Goal: Task Accomplishment & Management: Manage account settings

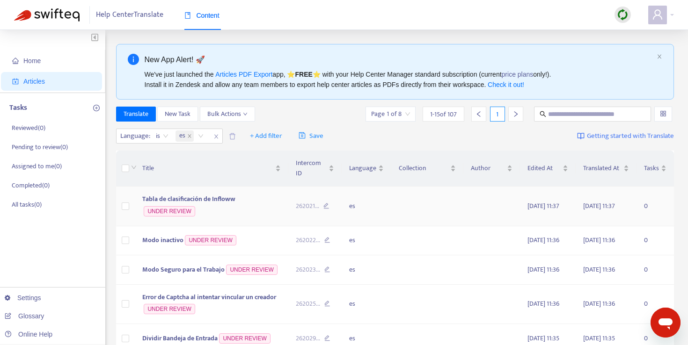
click at [195, 202] on span "Tabla de clasificación de Infloww" at bounding box center [188, 199] width 93 height 11
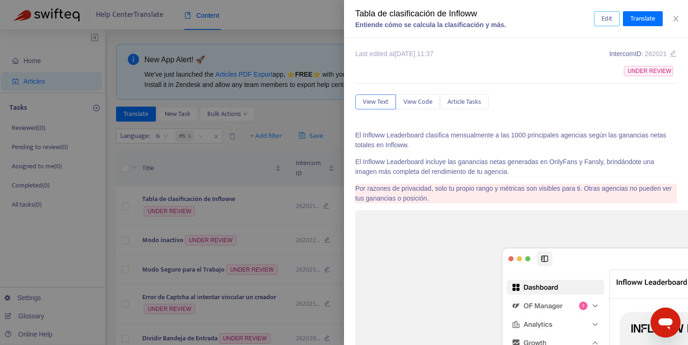
click at [604, 18] on span "Edit" at bounding box center [606, 19] width 11 height 10
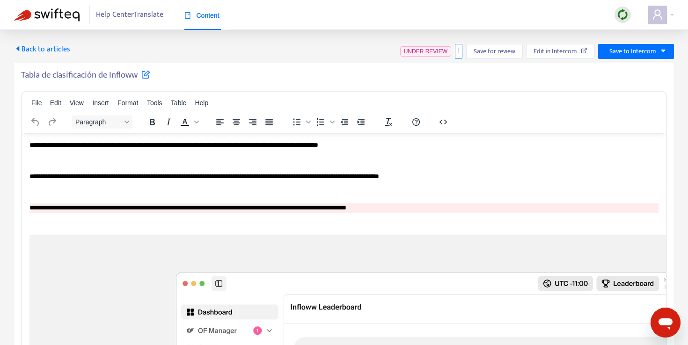
click at [459, 56] on button "button" at bounding box center [458, 51] width 7 height 15
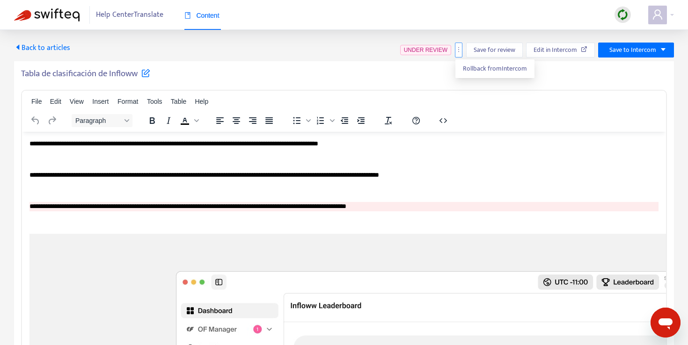
scroll to position [3, 0]
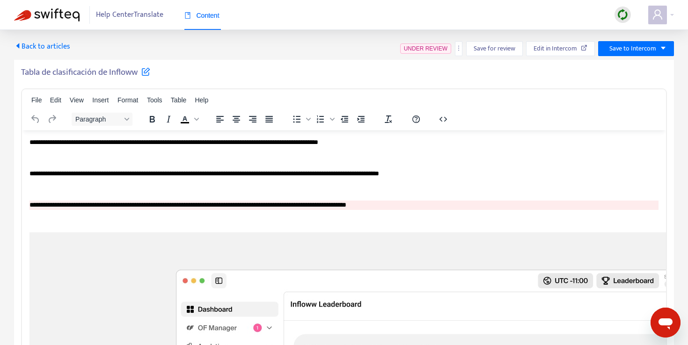
click at [49, 46] on span "Back to articles" at bounding box center [42, 46] width 56 height 13
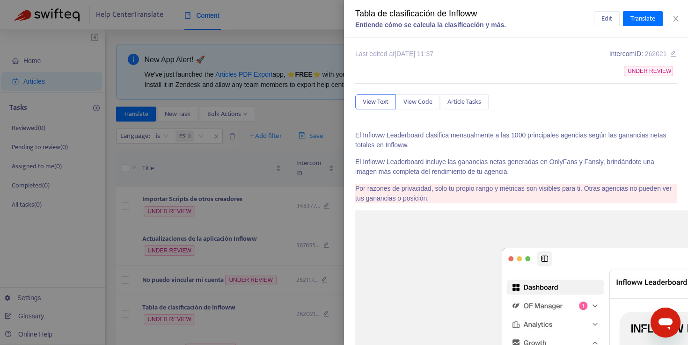
click at [302, 117] on div at bounding box center [344, 172] width 688 height 345
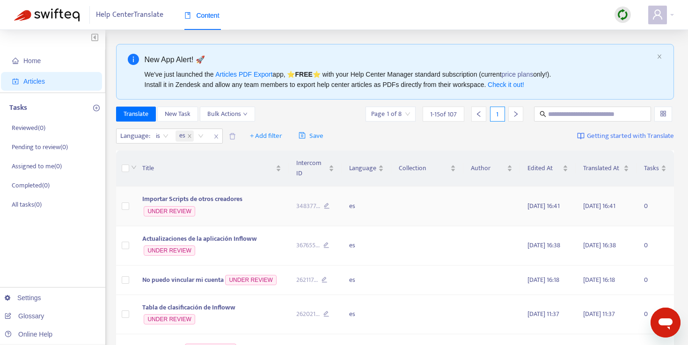
scroll to position [3, 0]
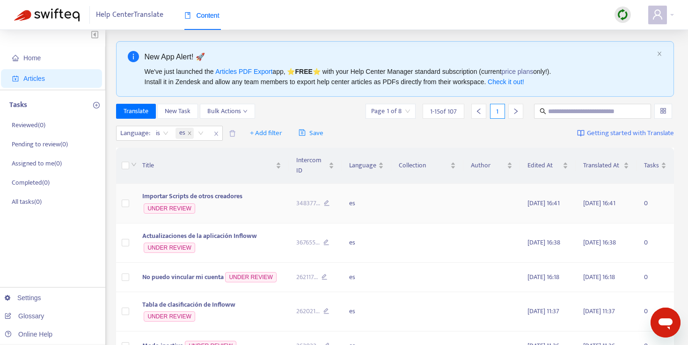
click at [237, 197] on span "Importar Scripts de otros creadores" at bounding box center [192, 196] width 100 height 11
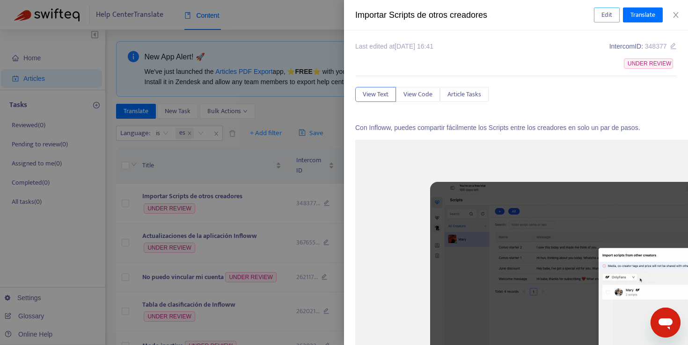
click at [607, 17] on span "Edit" at bounding box center [606, 15] width 11 height 10
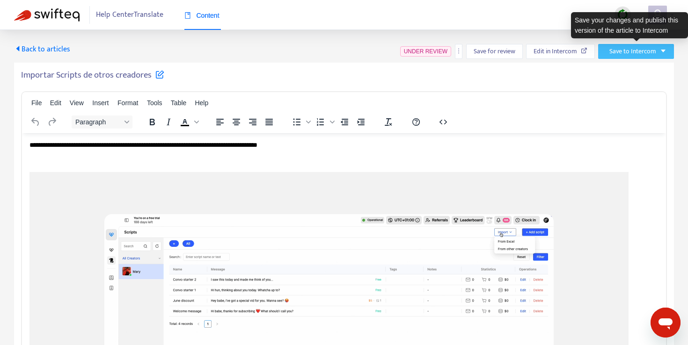
click at [661, 55] on button "Save to Intercom" at bounding box center [636, 51] width 76 height 15
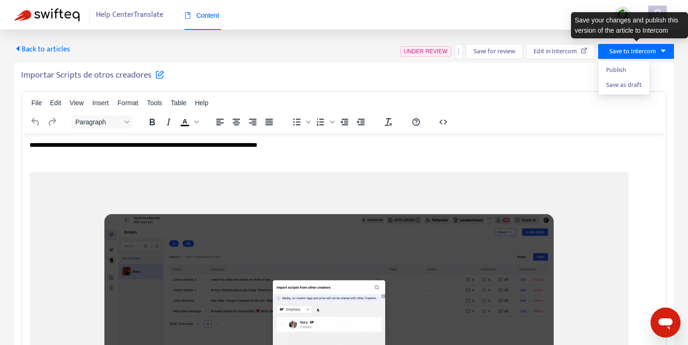
click at [661, 79] on div "Importar Scripts de otros creadores" at bounding box center [344, 77] width 646 height 15
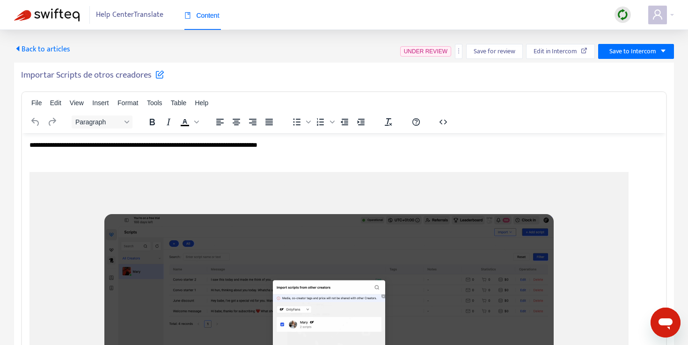
click at [28, 47] on span "Back to articles" at bounding box center [42, 49] width 56 height 13
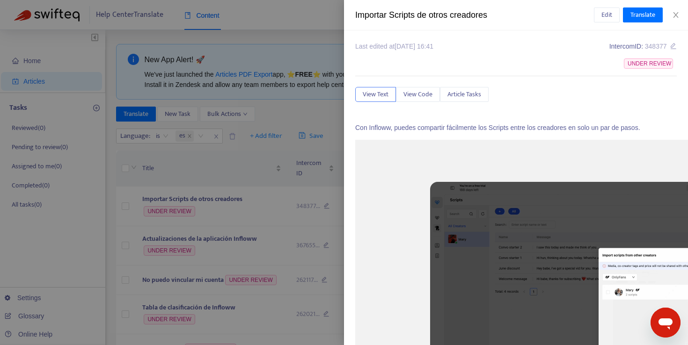
click at [314, 173] on div at bounding box center [344, 172] width 688 height 345
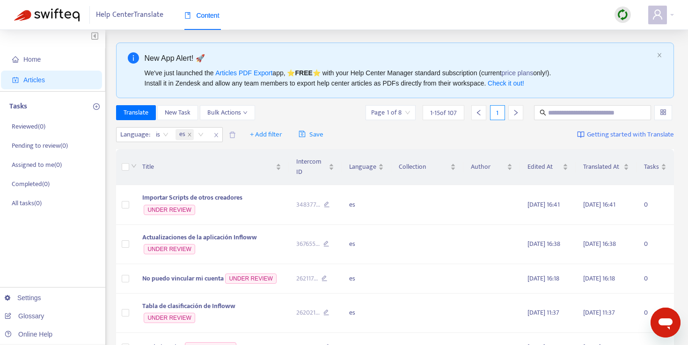
scroll to position [5, 0]
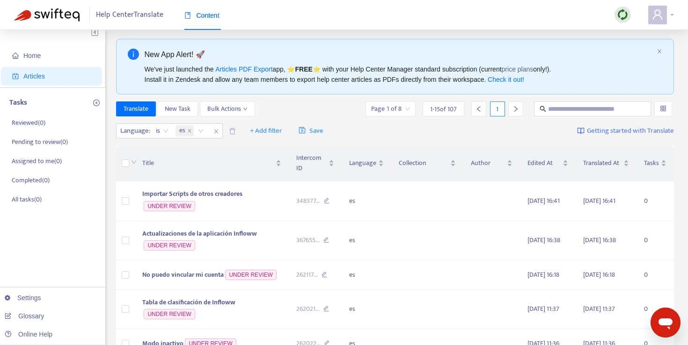
click at [662, 14] on icon "user" at bounding box center [657, 14] width 11 height 11
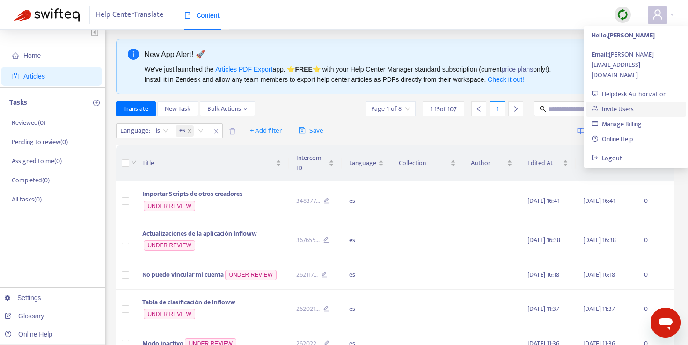
click at [634, 104] on link "Invite Users" at bounding box center [612, 109] width 42 height 11
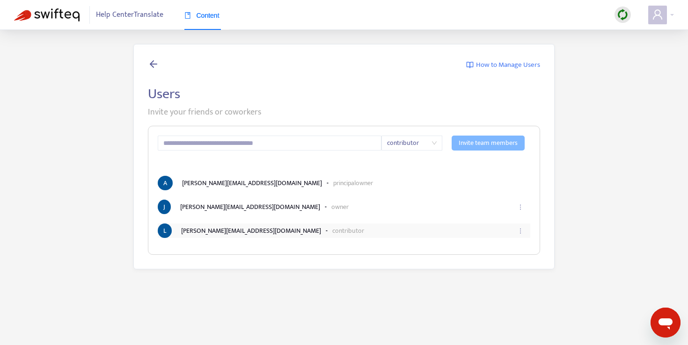
click at [332, 232] on p "contributor" at bounding box center [348, 231] width 32 height 10
click at [518, 231] on icon "ellipsis" at bounding box center [520, 231] width 7 height 7
click at [511, 251] on span "Edit" at bounding box center [509, 253] width 22 height 10
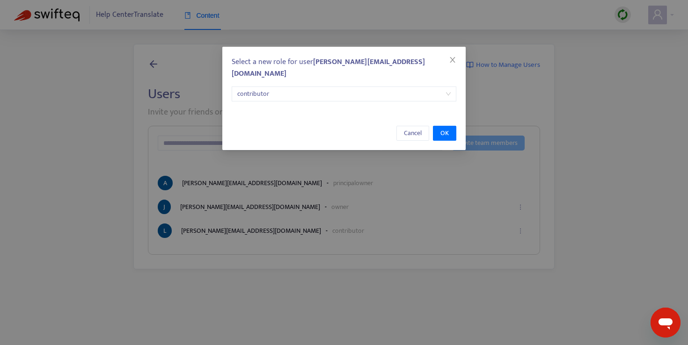
click at [355, 87] on span "contributor" at bounding box center [343, 94] width 213 height 14
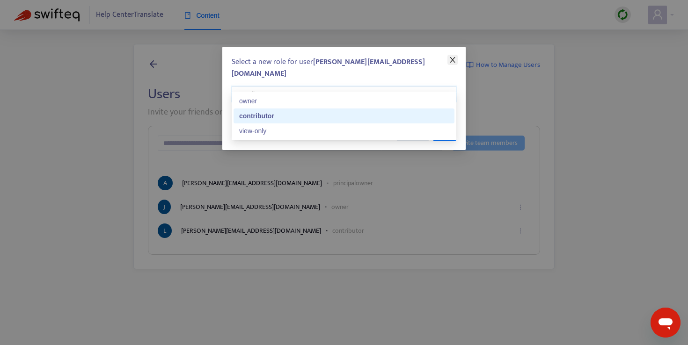
click at [452, 56] on icon "close" at bounding box center [452, 59] width 7 height 7
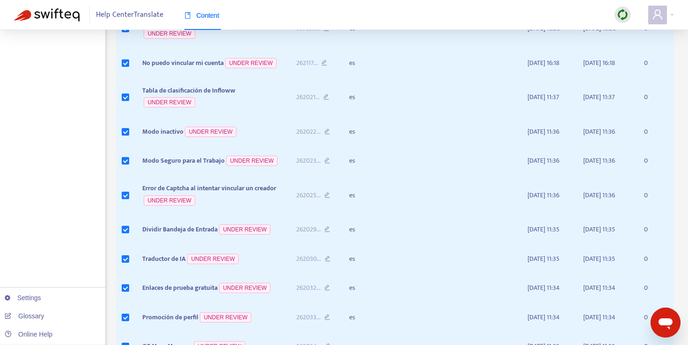
scroll to position [473, 0]
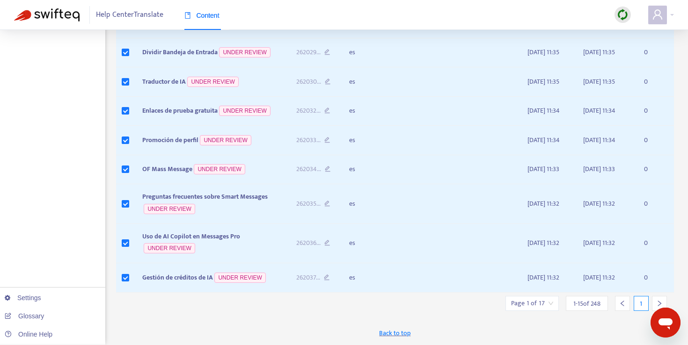
click at [660, 304] on icon "right" at bounding box center [659, 304] width 3 height 6
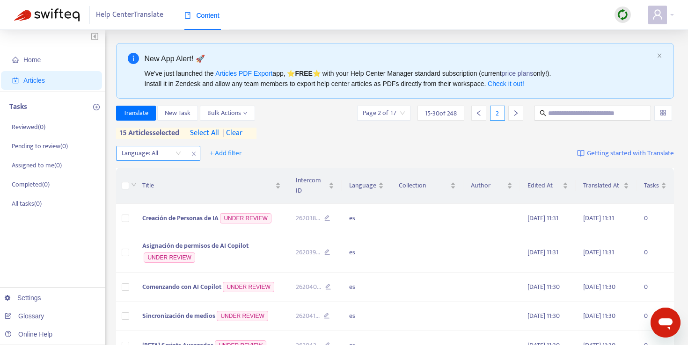
scroll to position [0, 0]
click at [179, 151] on div "Language: All" at bounding box center [152, 154] width 70 height 14
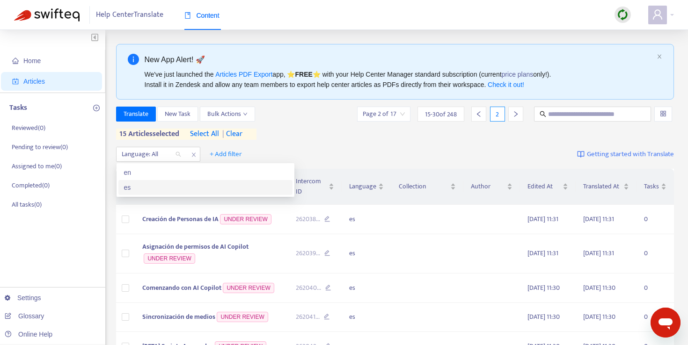
click at [156, 187] on div "es" at bounding box center [205, 187] width 163 height 10
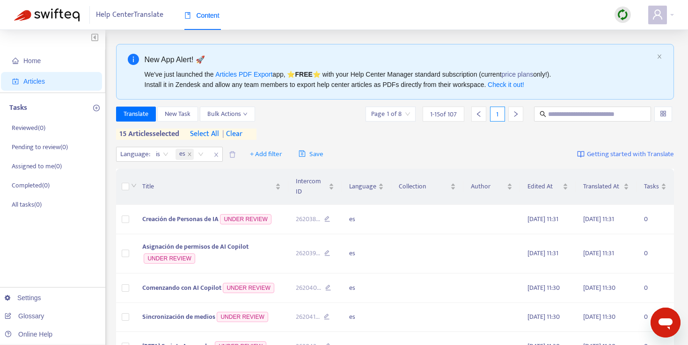
click at [250, 132] on div "15 articles selected select all | clear" at bounding box center [186, 134] width 140 height 11
click at [238, 133] on span "| clear" at bounding box center [230, 134] width 23 height 11
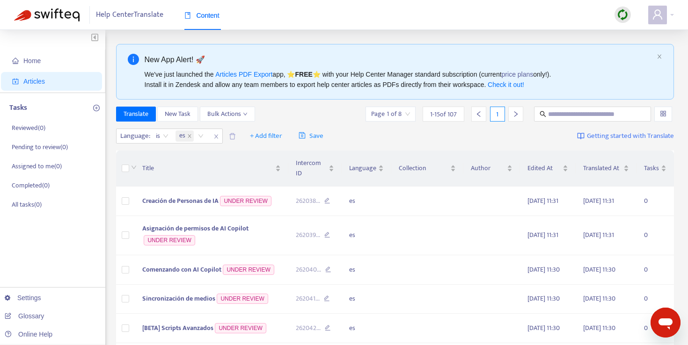
click at [120, 168] on th at bounding box center [125, 169] width 19 height 36
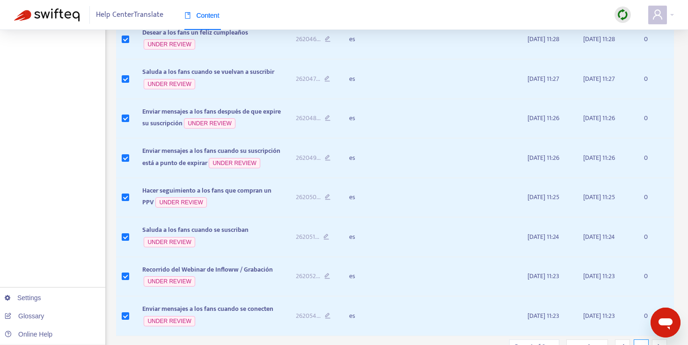
scroll to position [501, 0]
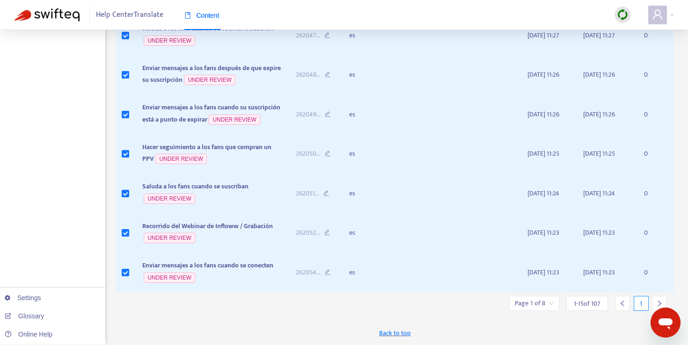
click at [656, 302] on icon "right" at bounding box center [659, 303] width 7 height 7
click at [661, 300] on icon "right" at bounding box center [659, 303] width 7 height 7
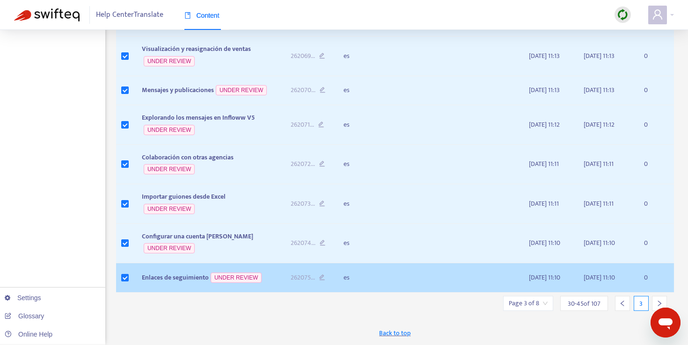
scroll to position [473, 0]
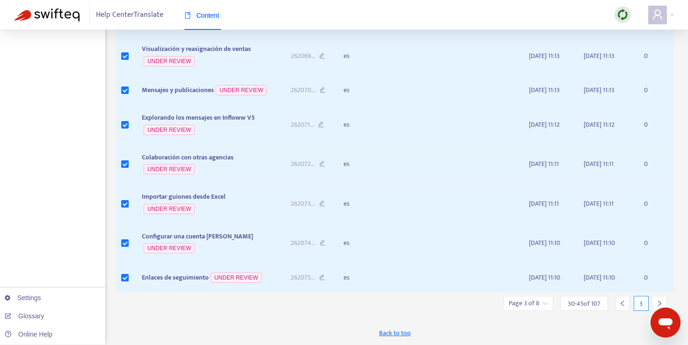
click at [655, 309] on div at bounding box center [659, 303] width 15 height 15
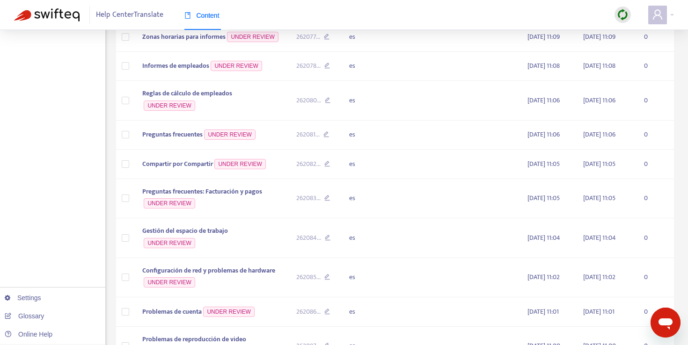
scroll to position [0, 0]
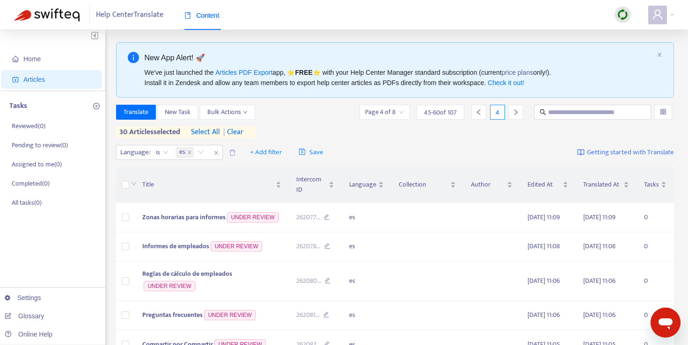
click at [125, 193] on th at bounding box center [125, 185] width 19 height 36
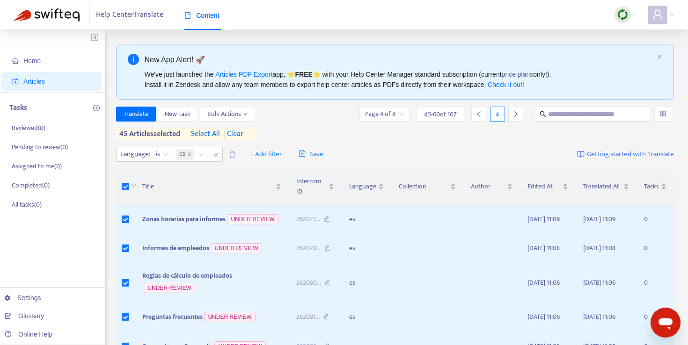
click at [211, 134] on span "select all" at bounding box center [205, 134] width 29 height 11
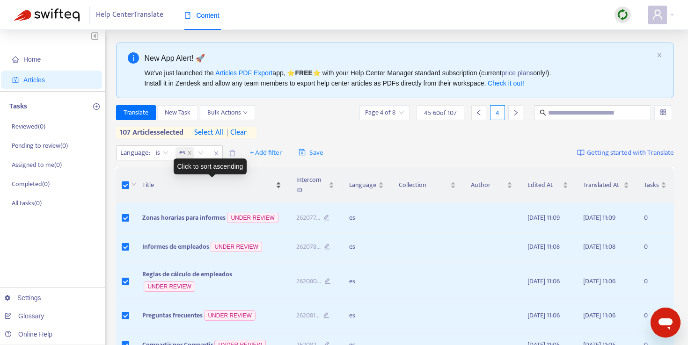
scroll to position [477, 0]
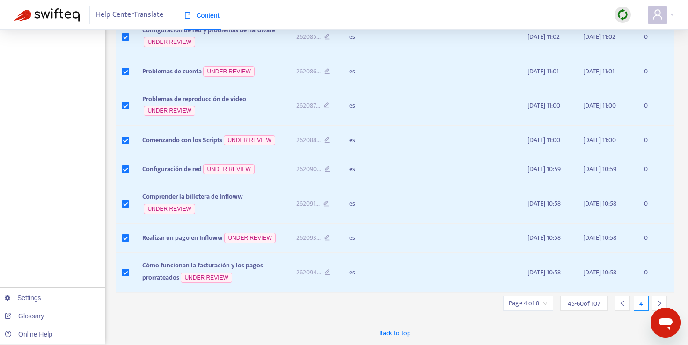
click at [658, 301] on icon "right" at bounding box center [659, 303] width 7 height 7
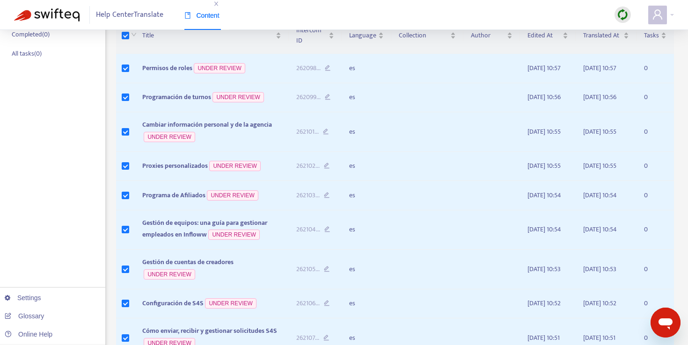
scroll to position [0, 0]
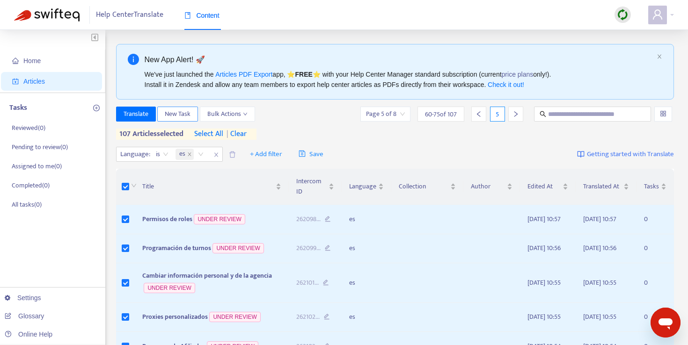
click at [178, 117] on span "New Task" at bounding box center [178, 114] width 26 height 10
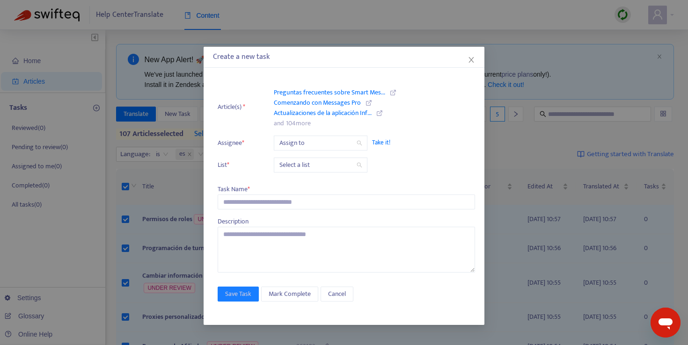
click at [358, 141] on icon "search" at bounding box center [360, 143] width 6 height 6
click at [355, 144] on input "search" at bounding box center [320, 143] width 82 height 14
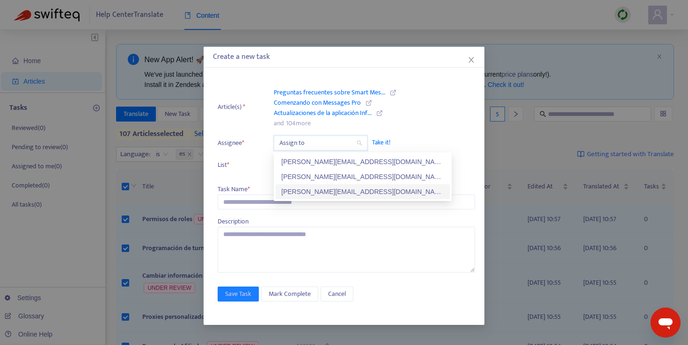
click at [316, 193] on div "[PERSON_NAME][EMAIL_ADDRESS][DOMAIN_NAME]" at bounding box center [362, 192] width 163 height 10
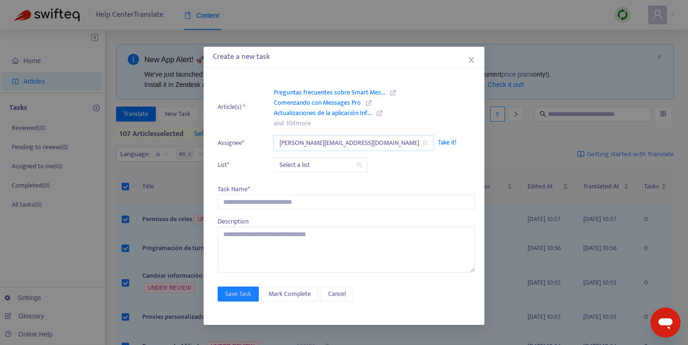
click at [325, 167] on input "search" at bounding box center [320, 165] width 82 height 14
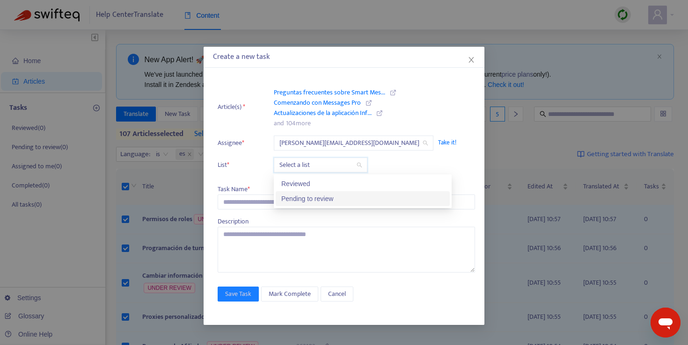
click at [326, 201] on div "Pending to review" at bounding box center [362, 199] width 163 height 10
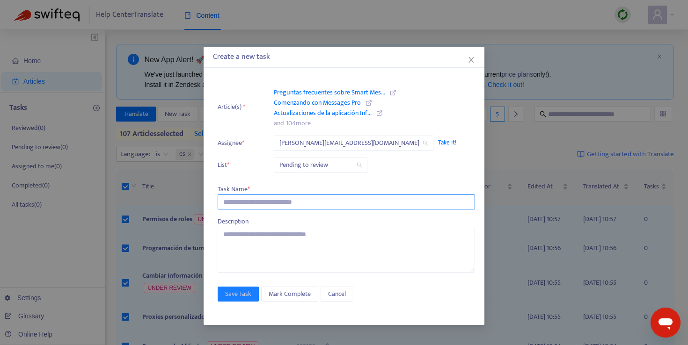
click at [274, 205] on input "text" at bounding box center [346, 202] width 257 height 15
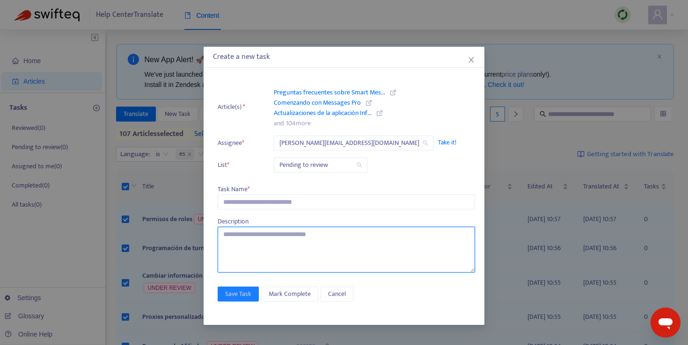
click at [285, 245] on textarea at bounding box center [346, 250] width 257 height 46
type textarea "**********"
click at [266, 242] on textarea "**********" at bounding box center [346, 250] width 257 height 46
click at [267, 240] on textarea "**********" at bounding box center [346, 250] width 257 height 46
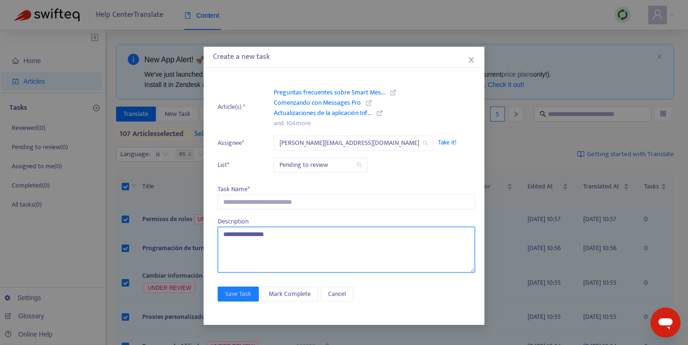
click at [267, 240] on textarea "**********" at bounding box center [346, 250] width 257 height 46
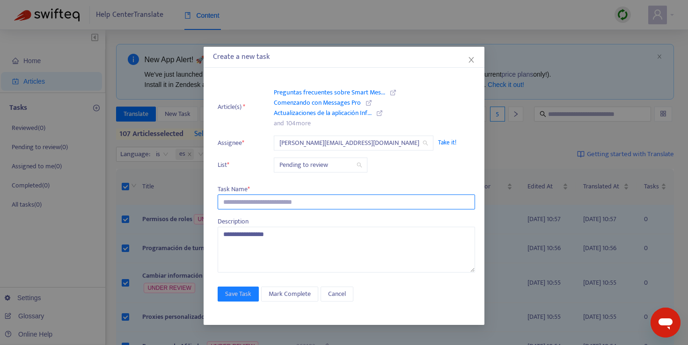
click at [249, 205] on input "text" at bounding box center [346, 202] width 257 height 15
paste input "**********"
type input "**********"
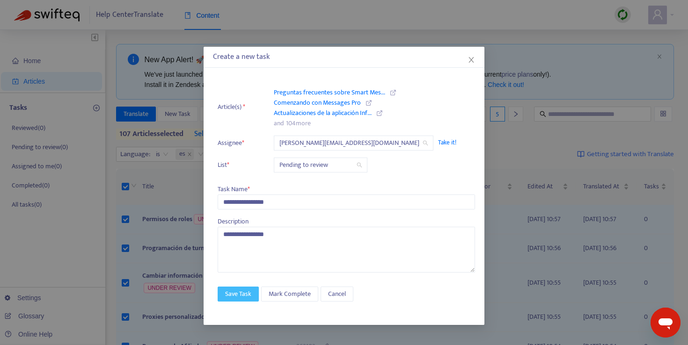
click at [241, 299] on span "Save Task" at bounding box center [238, 294] width 26 height 10
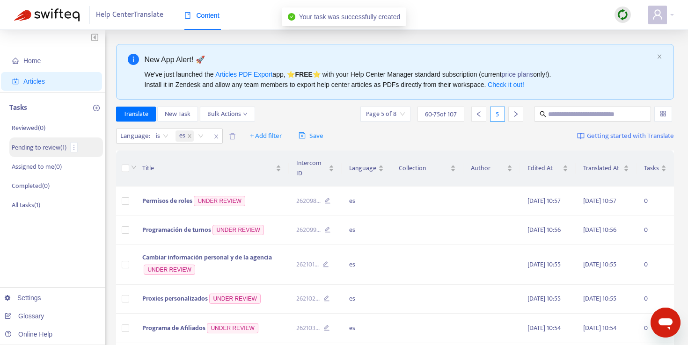
click at [60, 148] on p "Pending to review ( 1 )" at bounding box center [39, 148] width 55 height 10
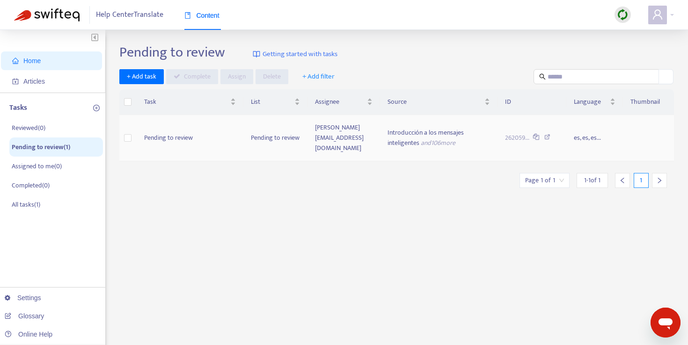
click at [277, 142] on td "Pending to review" at bounding box center [275, 138] width 64 height 46
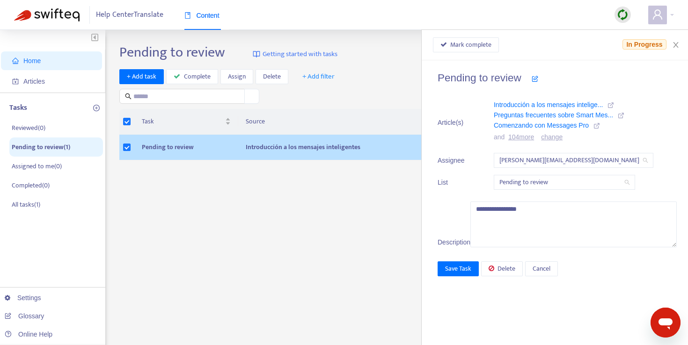
click at [534, 138] on link "104 more" at bounding box center [521, 136] width 26 height 7
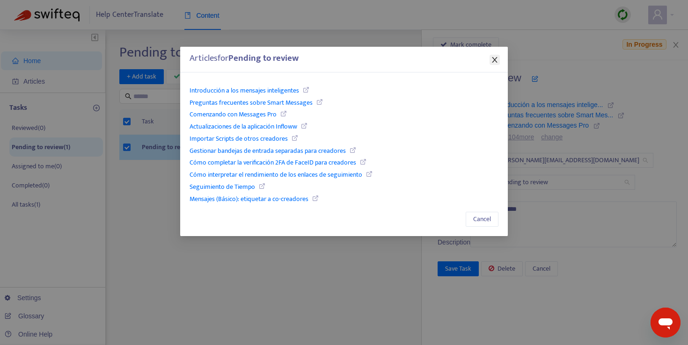
click at [492, 60] on icon "close" at bounding box center [494, 59] width 7 height 7
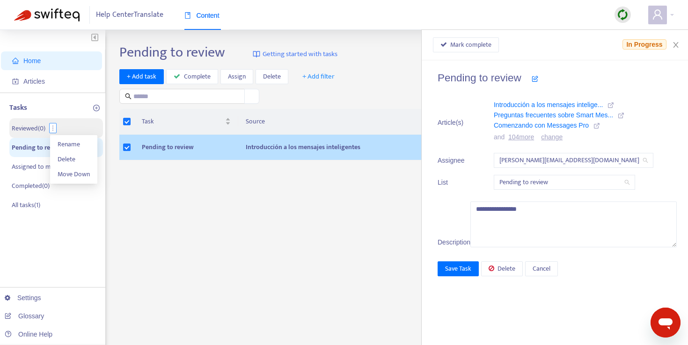
click at [56, 127] on icon "more" at bounding box center [53, 128] width 7 height 7
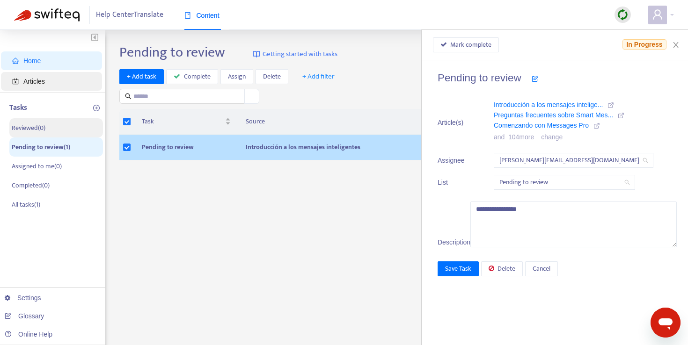
click at [79, 87] on span "Articles" at bounding box center [53, 81] width 82 height 19
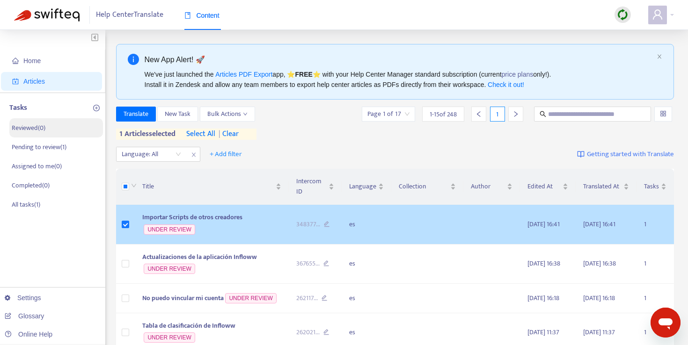
click at [235, 218] on span "Importar Scripts de otros creadores" at bounding box center [192, 217] width 100 height 11
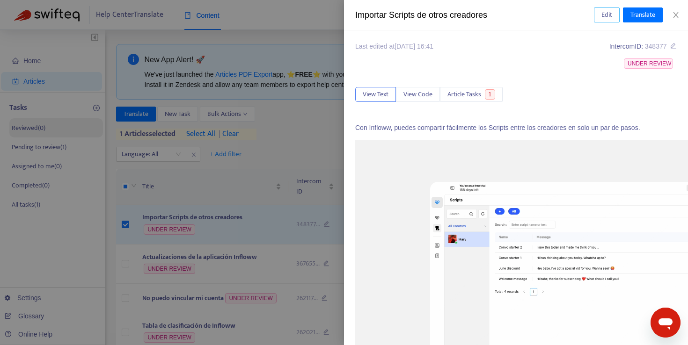
click at [603, 18] on span "Edit" at bounding box center [606, 15] width 11 height 10
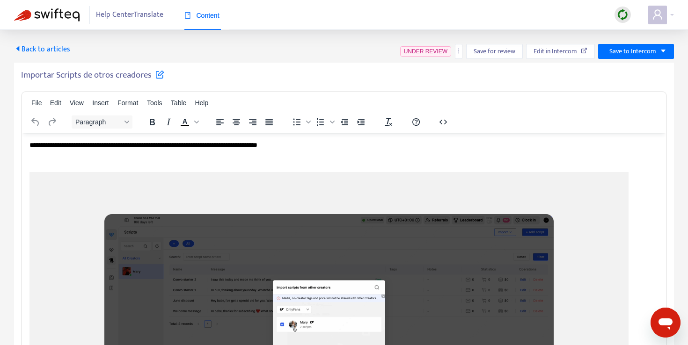
click at [425, 53] on span "UNDER REVIEW" at bounding box center [426, 51] width 44 height 7
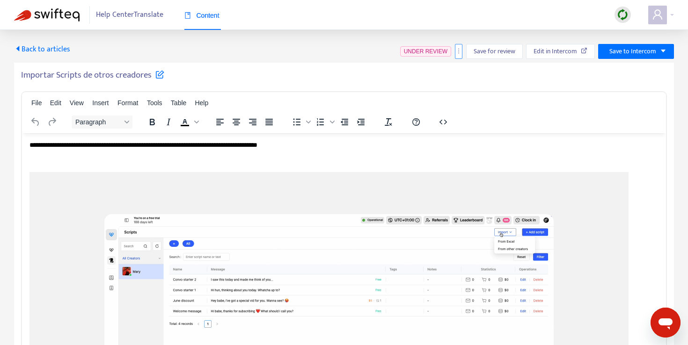
click at [458, 52] on icon "more" at bounding box center [458, 51] width 7 height 7
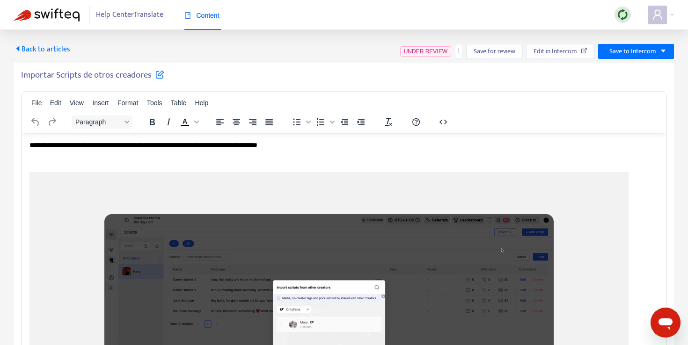
click at [634, 96] on div "File Edit View Insert Format Tools Table Help" at bounding box center [344, 103] width 644 height 18
click at [46, 49] on span "Back to articles" at bounding box center [42, 49] width 56 height 13
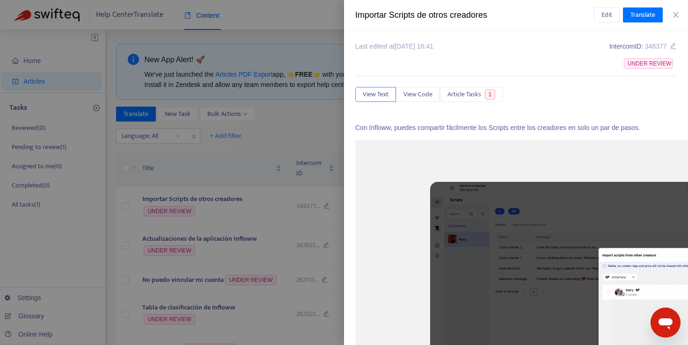
click at [655, 63] on span "UNDER REVIEW" at bounding box center [648, 63] width 49 height 10
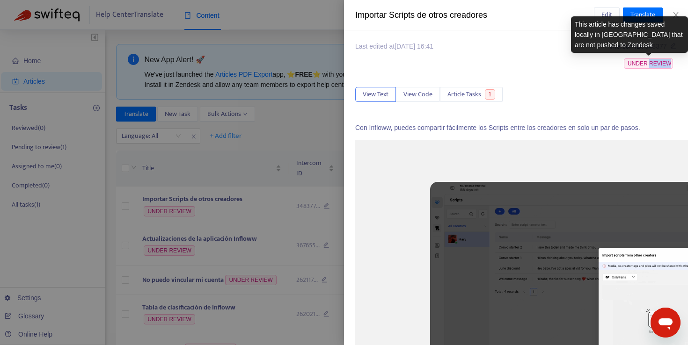
click at [655, 63] on span "UNDER REVIEW" at bounding box center [648, 63] width 49 height 10
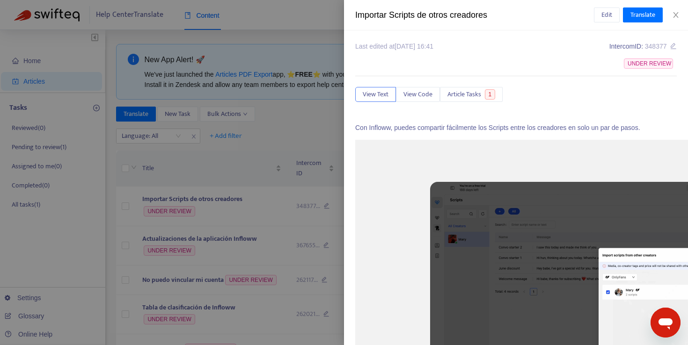
click at [242, 179] on div at bounding box center [344, 172] width 688 height 345
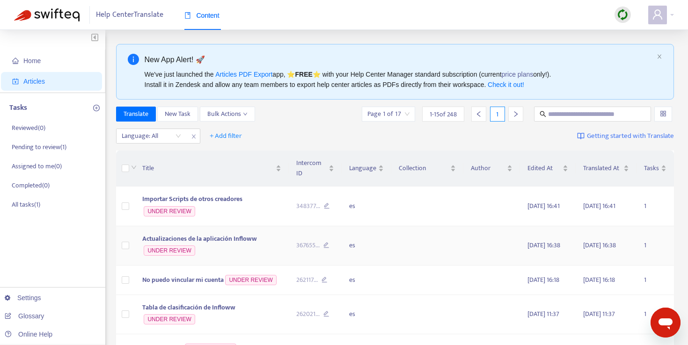
click at [233, 239] on span "Actualizaciones de la aplicación Infloww" at bounding box center [199, 238] width 115 height 11
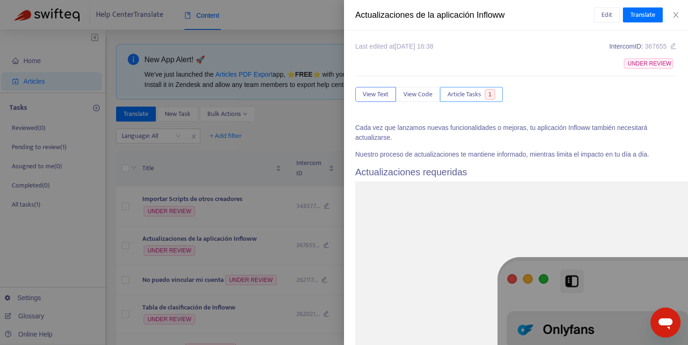
click at [483, 95] on button "Article Tasks 1" at bounding box center [471, 94] width 63 height 15
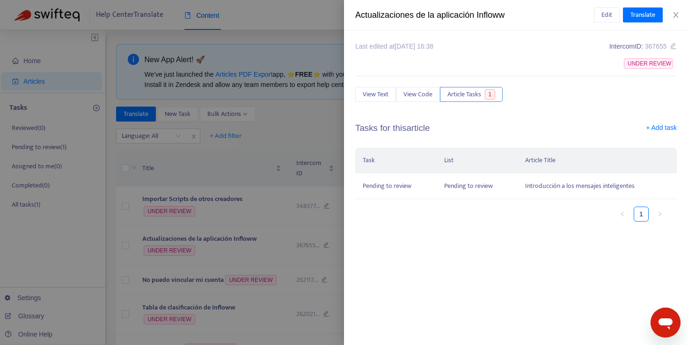
click at [229, 155] on div at bounding box center [344, 172] width 688 height 345
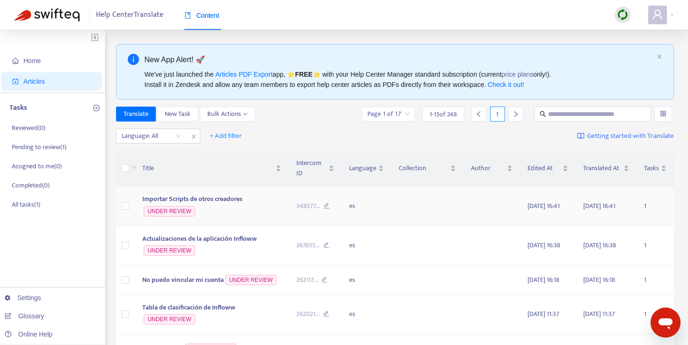
click at [211, 198] on span "Importar Scripts de otros creadores" at bounding box center [192, 199] width 100 height 11
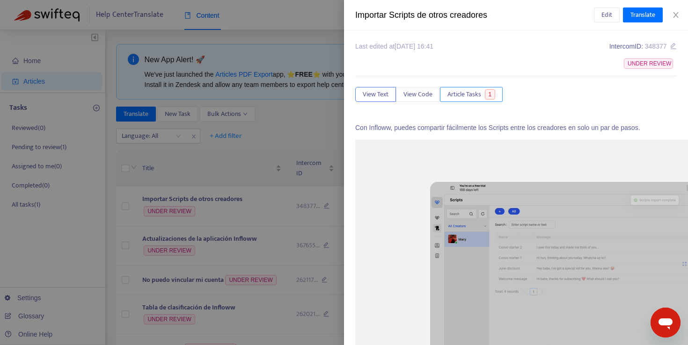
click at [470, 90] on span "Article Tasks" at bounding box center [464, 94] width 34 height 10
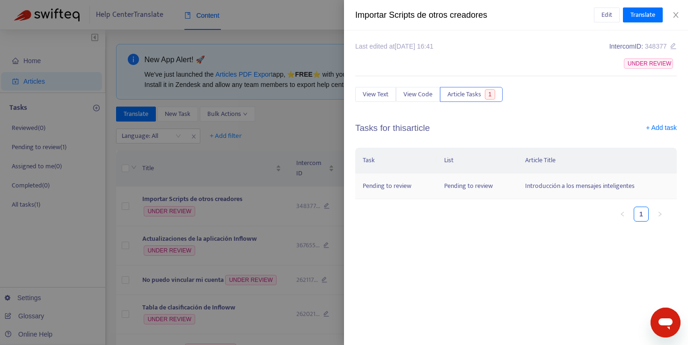
click at [478, 187] on td "Pending to review" at bounding box center [477, 187] width 81 height 26
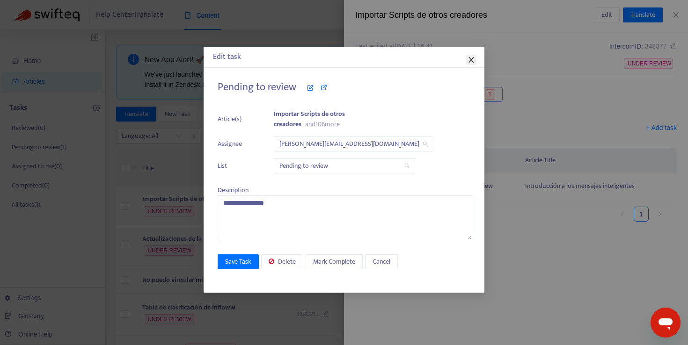
click at [473, 61] on icon "close" at bounding box center [470, 59] width 7 height 7
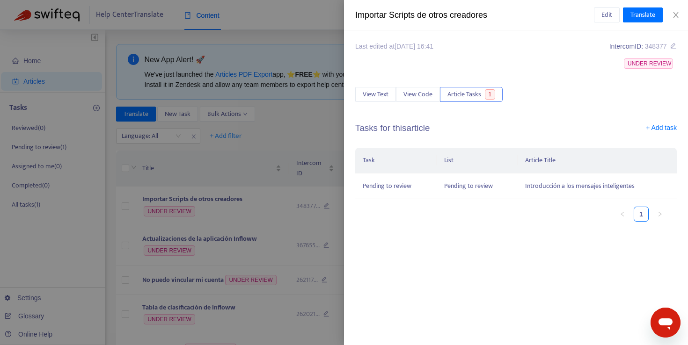
click at [282, 151] on div at bounding box center [344, 172] width 688 height 345
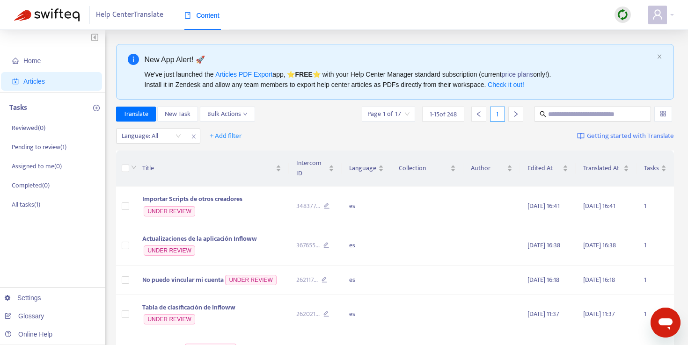
scroll to position [136, 0]
